Goal: Transaction & Acquisition: Subscribe to service/newsletter

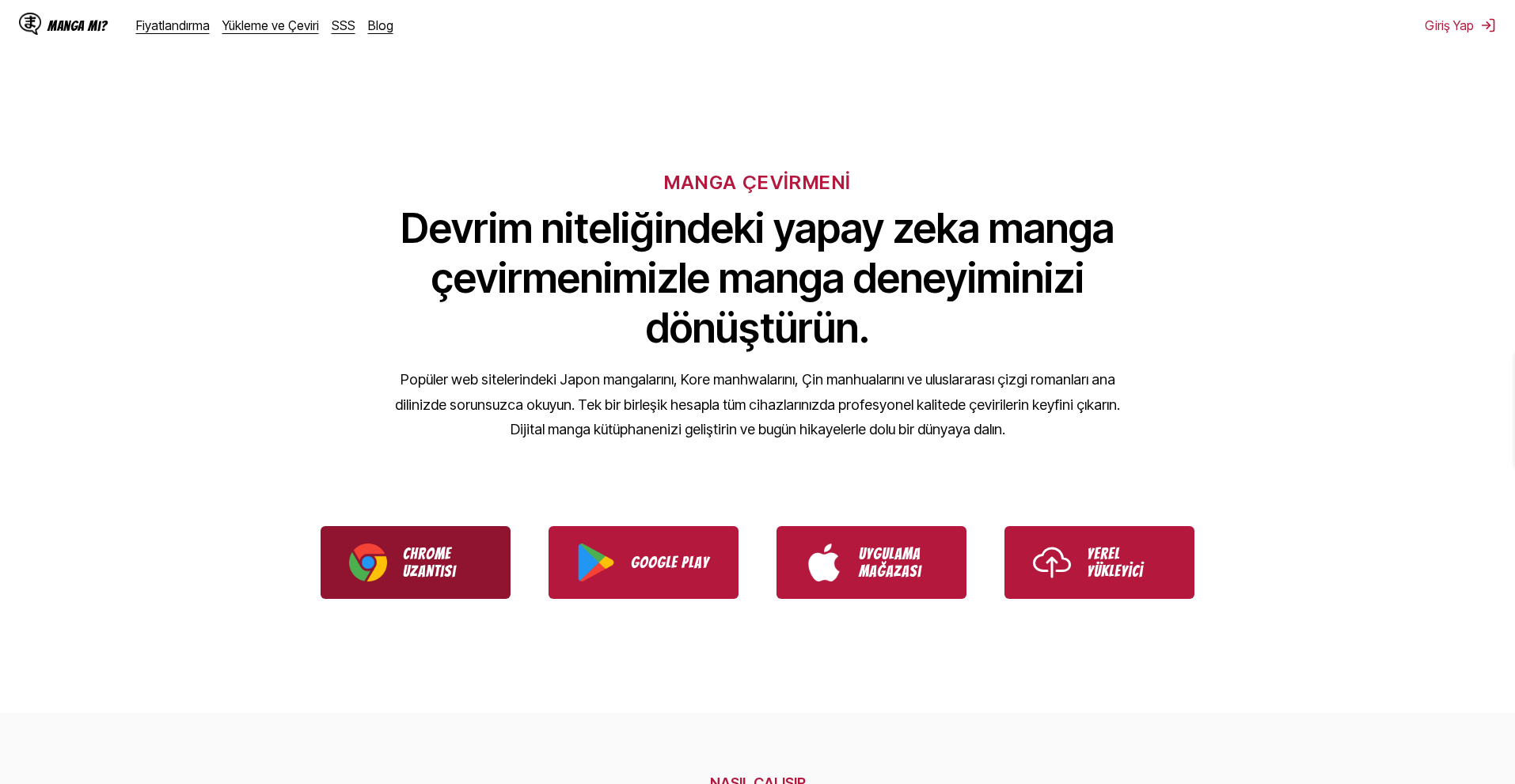
click at [405, 539] on link "Chrome Uzantısı" at bounding box center [416, 562] width 190 height 73
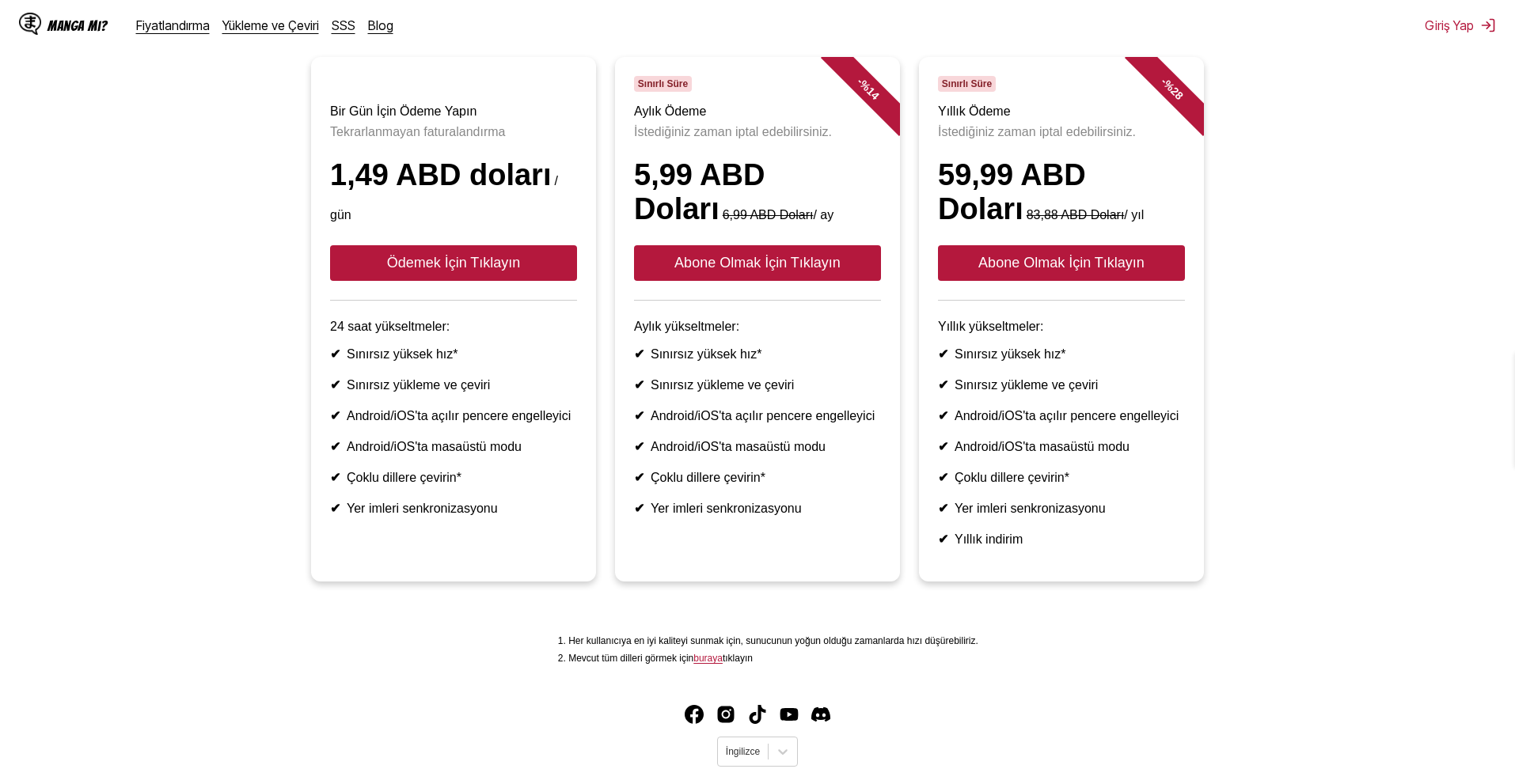
scroll to position [158, 0]
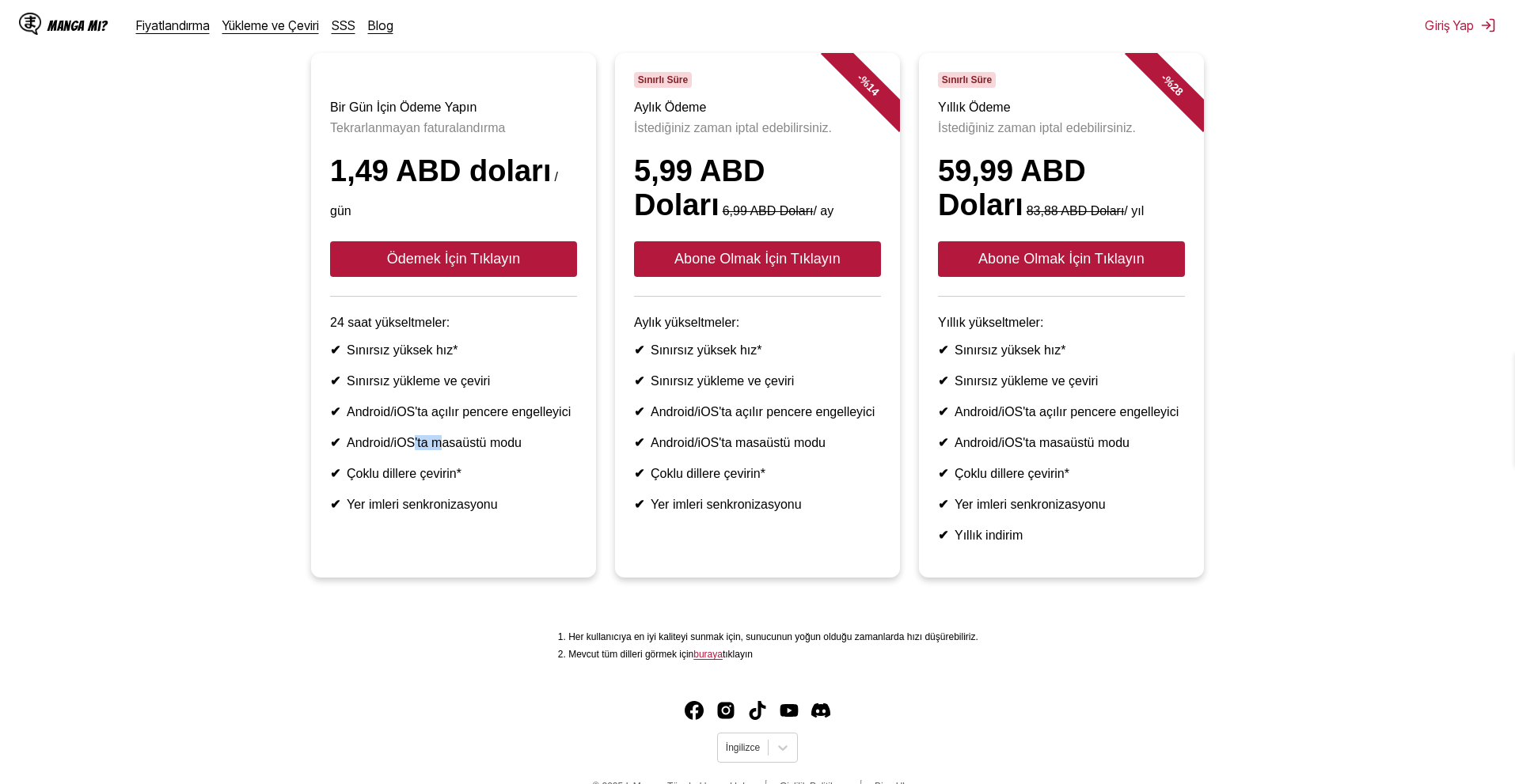
drag, startPoint x: 425, startPoint y: 471, endPoint x: 457, endPoint y: 479, distance: 33.0
click at [440, 449] on font "Android/iOS'ta masaüstü modu" at bounding box center [434, 443] width 175 height 13
click at [453, 480] on font "Çoklu dillere çevirin*" at bounding box center [403, 473] width 115 height 13
drag, startPoint x: 350, startPoint y: 505, endPoint x: 467, endPoint y: 491, distance: 117.8
click at [462, 491] on ul "✔ Sınırsız yüksek hız* ✔ Sınırsız yükleme ve çeviri ✔ Android/iOS'ta açılır pen…" at bounding box center [453, 426] width 247 height 169
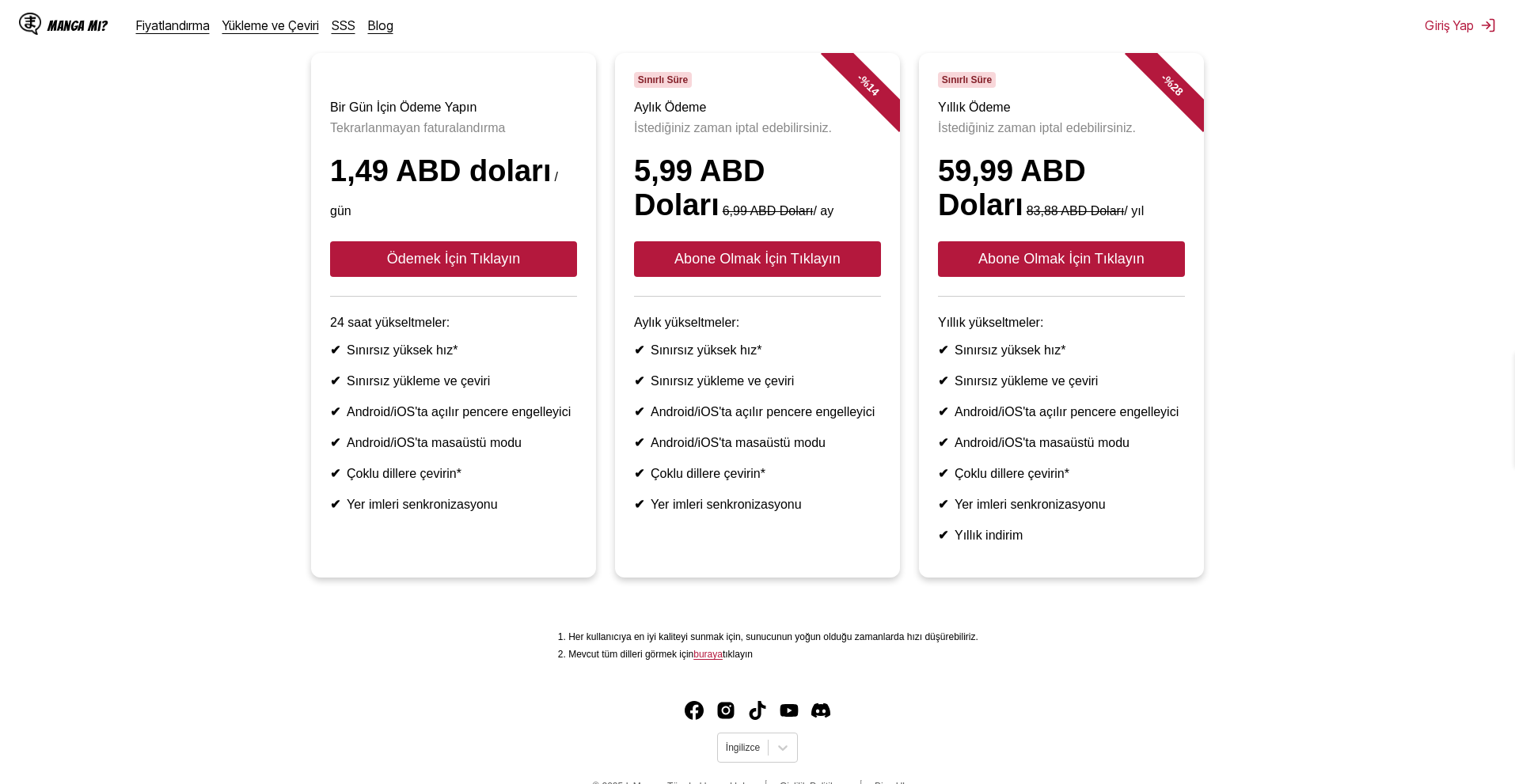
click at [373, 511] on font "Yer imleri senkronizasyonu" at bounding box center [421, 505] width 151 height 13
drag, startPoint x: 362, startPoint y: 539, endPoint x: 504, endPoint y: 523, distance: 142.9
click at [478, 512] on ul "✔ Sınırsız yüksek hız* ✔ Sınırsız yükleme ve çeviri ✔ Android/iOS'ta açılır pen…" at bounding box center [453, 426] width 247 height 169
drag, startPoint x: 526, startPoint y: 526, endPoint x: 543, endPoint y: 514, distance: 20.8
click at [535, 512] on ul "✔ Sınırsız yüksek hız* ✔ Sınırsız yükleme ve çeviri ✔ Android/iOS'ta açılır pen…" at bounding box center [453, 426] width 247 height 169
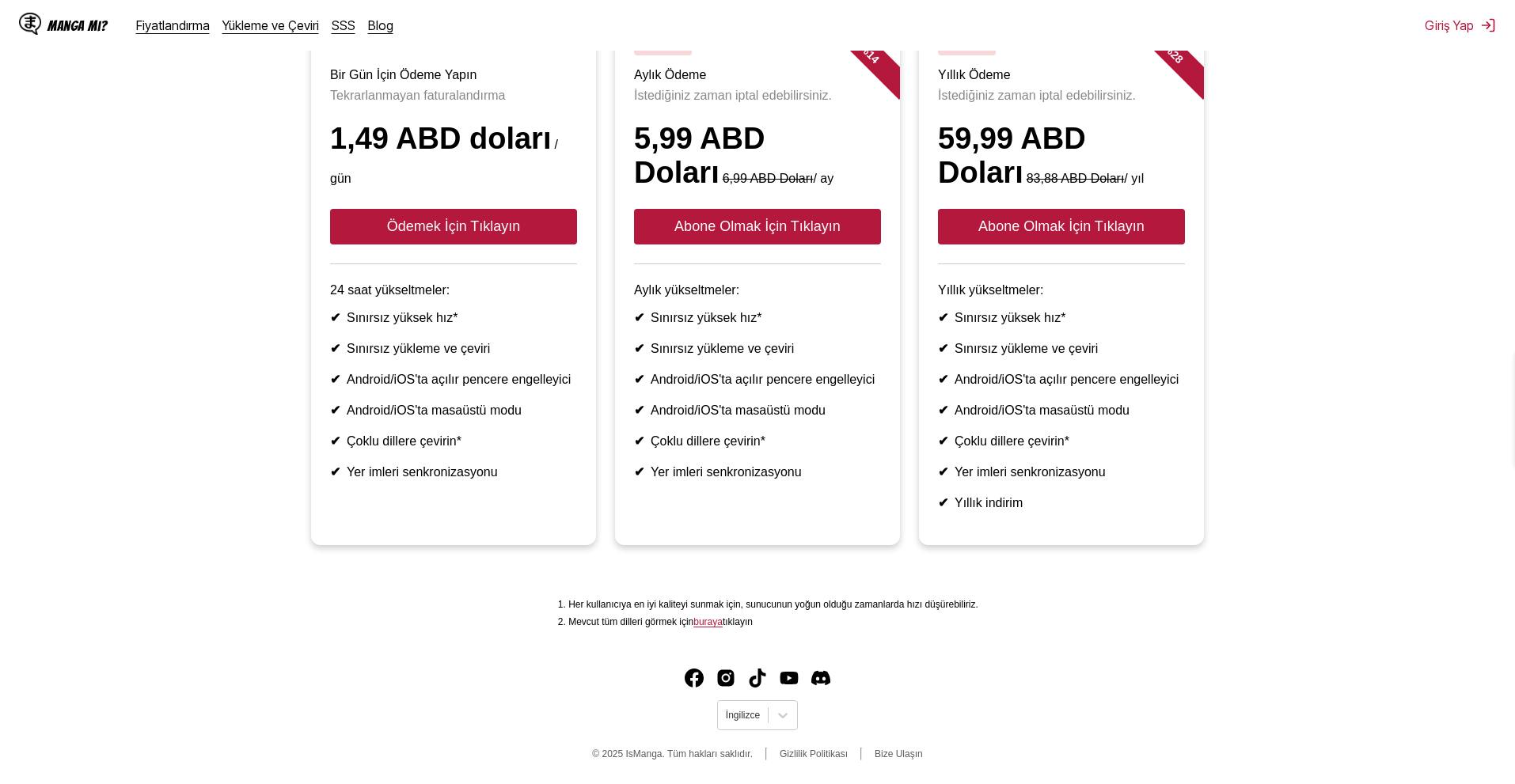
scroll to position [232, 0]
drag, startPoint x: 632, startPoint y: 271, endPoint x: 739, endPoint y: 293, distance: 109.2
click at [708, 280] on article "- % 14 Sınırlı Süre Aylık Ödeme İstediğiniz zaman iptal edebilirsiniz. 5,99 ABD…" at bounding box center [757, 283] width 285 height 524
drag, startPoint x: 753, startPoint y: 315, endPoint x: 773, endPoint y: 332, distance: 26.2
click at [755, 318] on ul "✔ Sınırsız yüksek hız* ✔ Sınırsız yükleme ve çeviri ✔ Android/iOS'ta açılır pen…" at bounding box center [757, 394] width 247 height 169
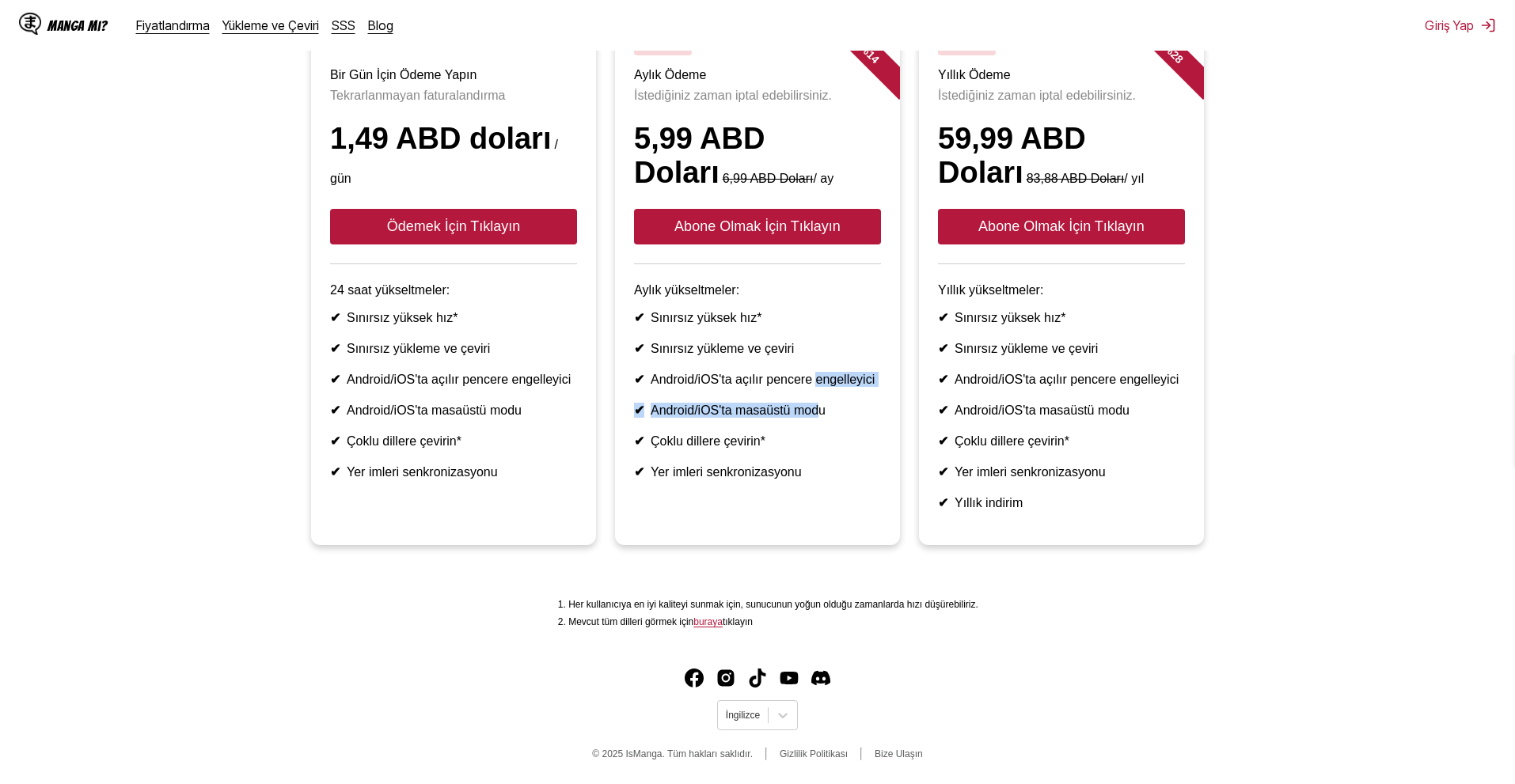
drag, startPoint x: 812, startPoint y: 367, endPoint x: 816, endPoint y: 381, distance: 14.6
click at [816, 379] on ul "✔ Sınırsız yüksek hız* ✔ Sınırsız yükleme ve çeviri ✔ Android/iOS'ta açılır pen…" at bounding box center [757, 394] width 247 height 169
click at [821, 409] on font "Android/iOS'ta masaüstü modu" at bounding box center [738, 410] width 175 height 13
drag, startPoint x: 674, startPoint y: 616, endPoint x: 682, endPoint y: 616, distance: 8.0
click at [680, 616] on font "Mevcut tüm dilleri görmek için" at bounding box center [631, 621] width 125 height 11
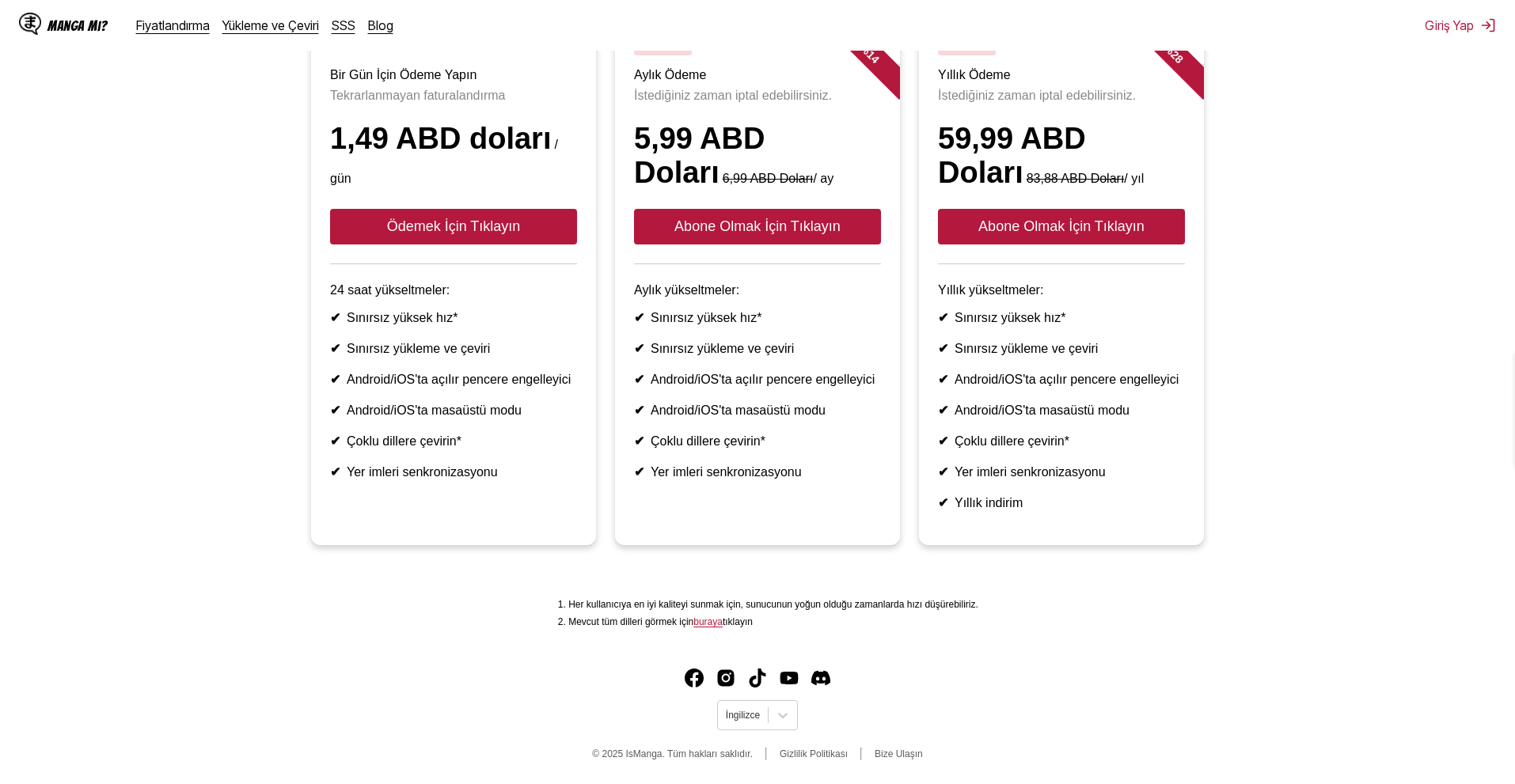
click at [770, 584] on main "Haftalık ücretsiz kota yenilemesini sabırsızlıkla mı bekliyorsunuz? En iyi ciha…" at bounding box center [757, 275] width 1515 height 723
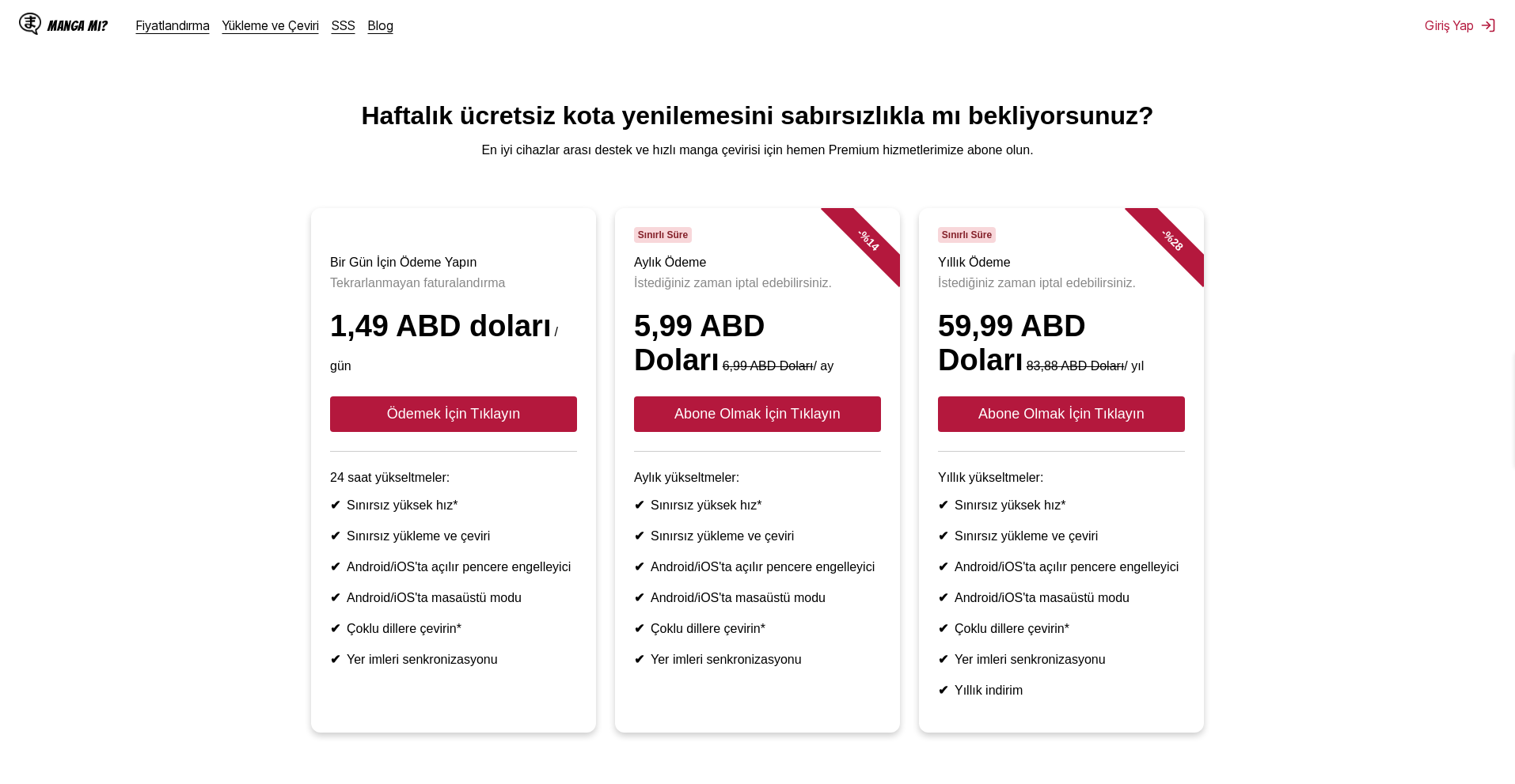
scroll to position [0, 0]
